Goal: Navigation & Orientation: Find specific page/section

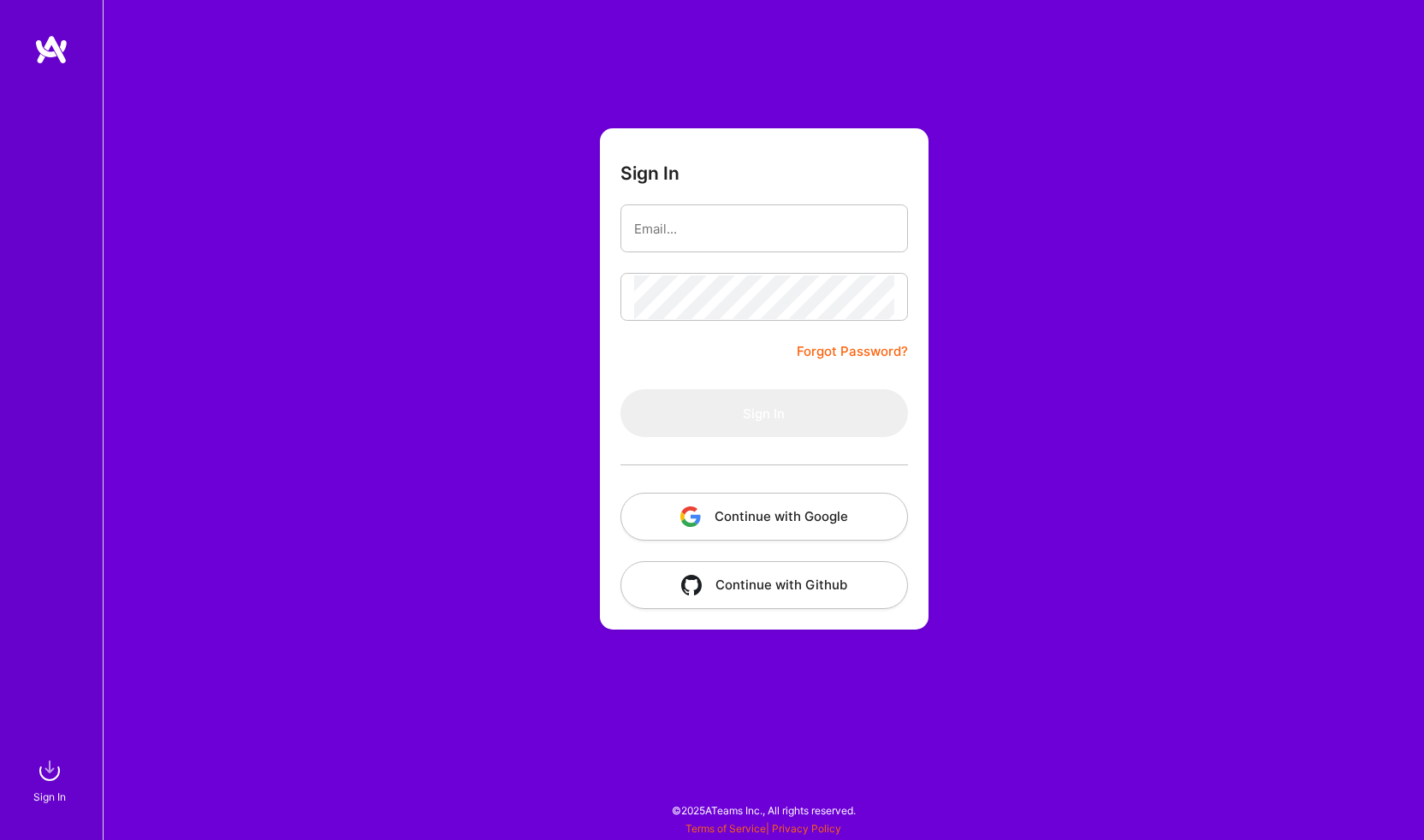
click at [774, 517] on button "Continue with Google" at bounding box center [764, 517] width 288 height 48
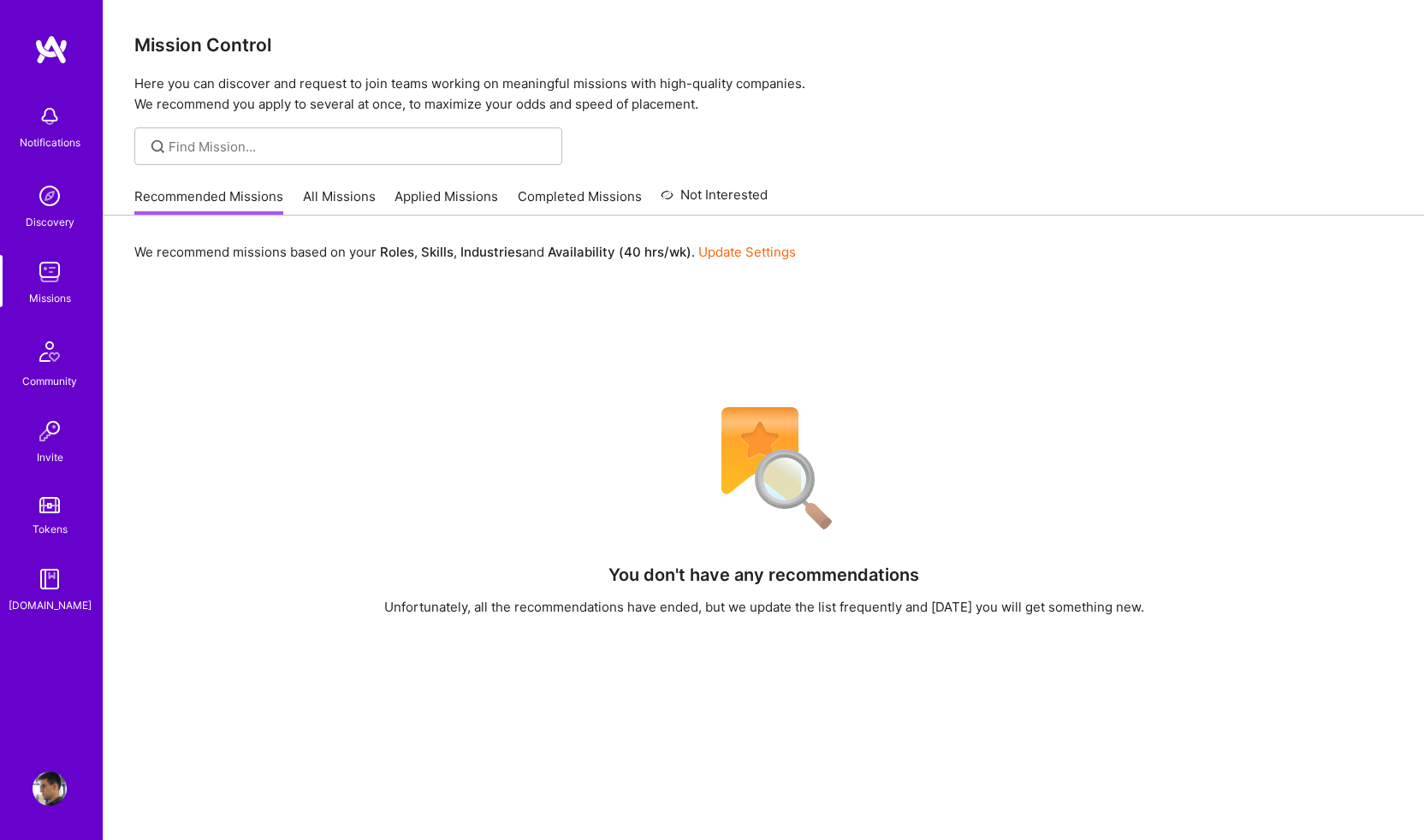
click at [338, 199] on link "All Missions" at bounding box center [339, 202] width 73 height 28
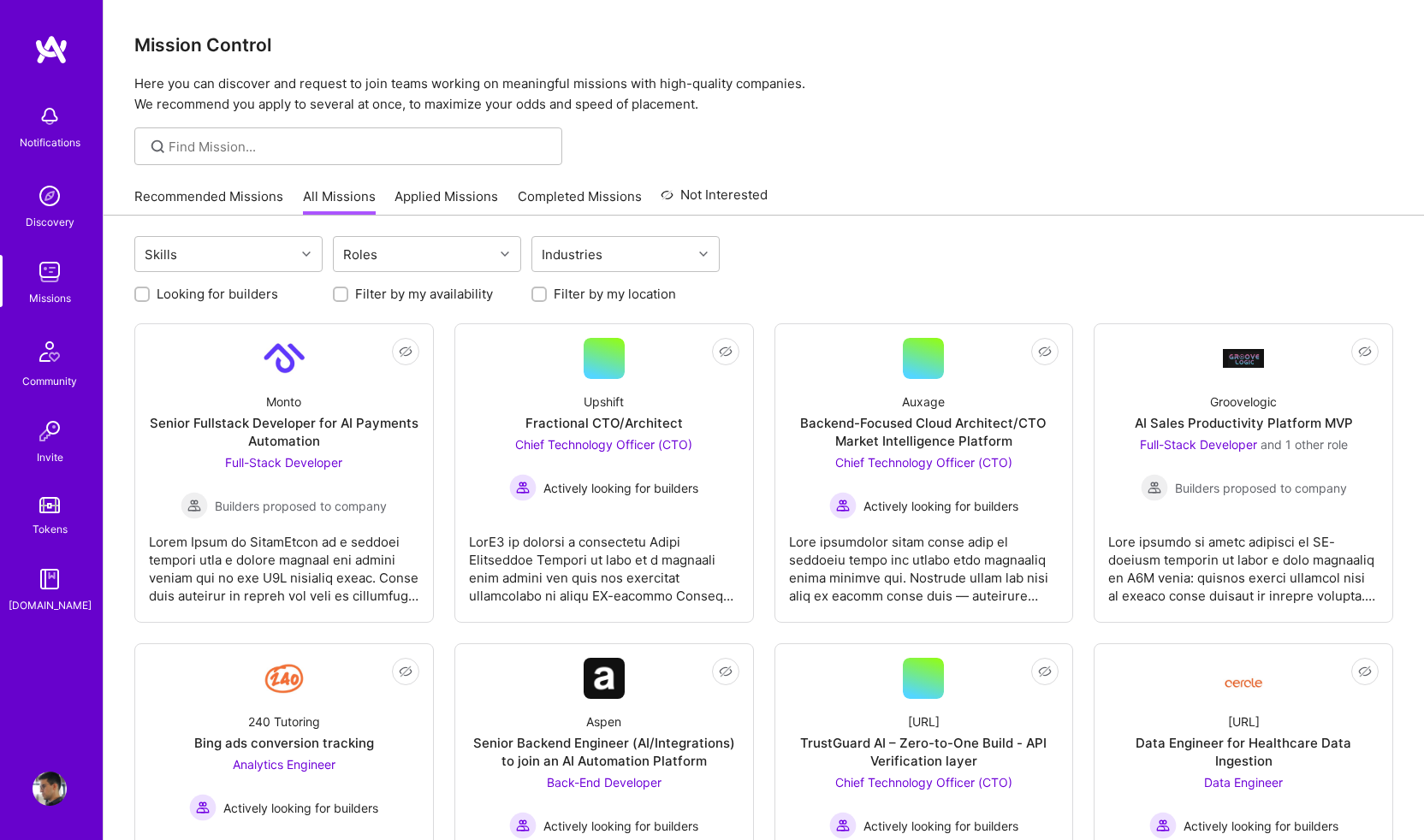
click at [962, 156] on div at bounding box center [764, 146] width 1320 height 38
